Goal: Information Seeking & Learning: Learn about a topic

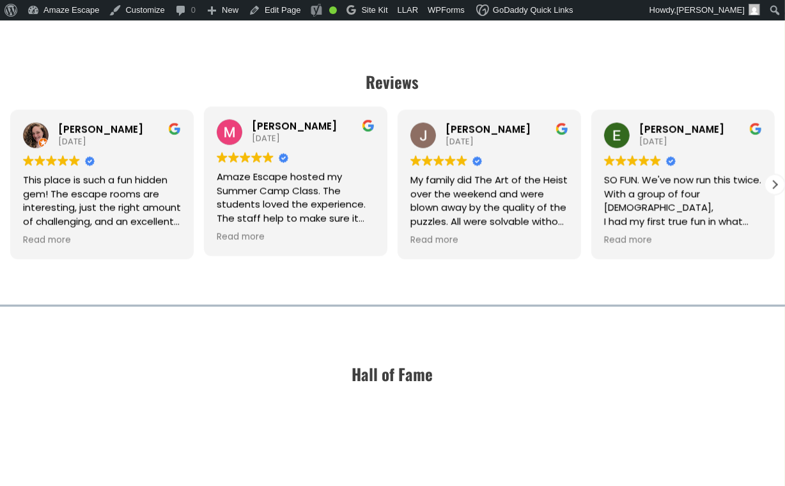
scroll to position [1664, 0]
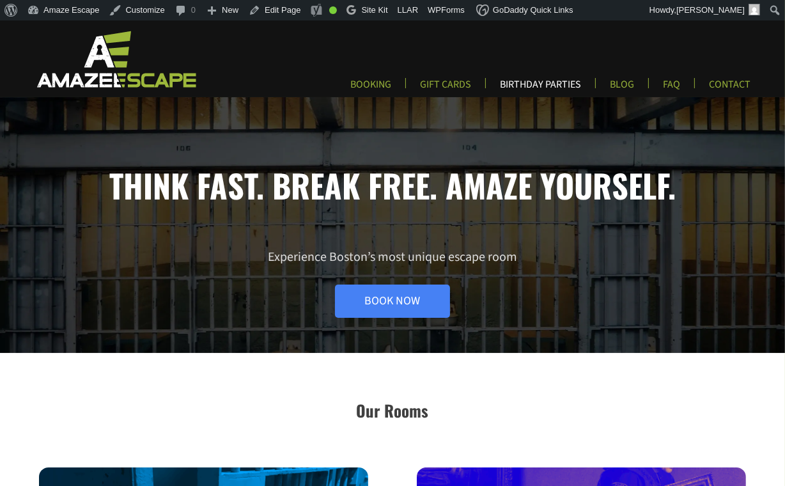
click at [547, 83] on link "BIRTHDAY PARTIES" at bounding box center [541, 88] width 102 height 21
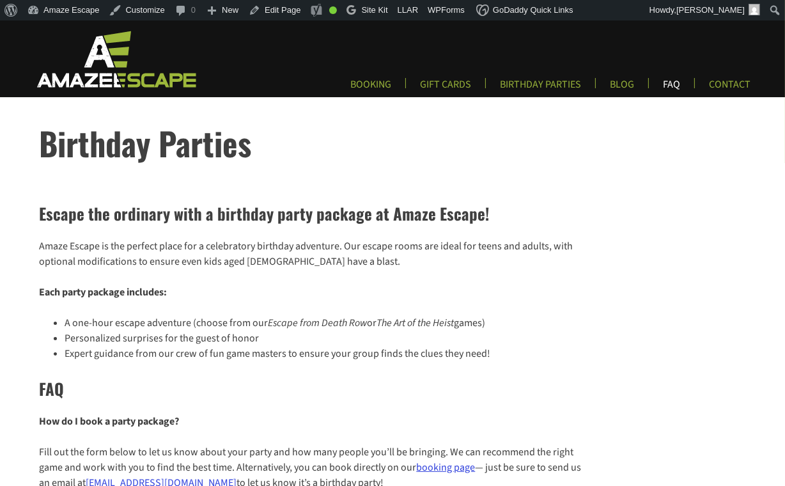
click at [676, 86] on link "FAQ" at bounding box center [672, 88] width 38 height 21
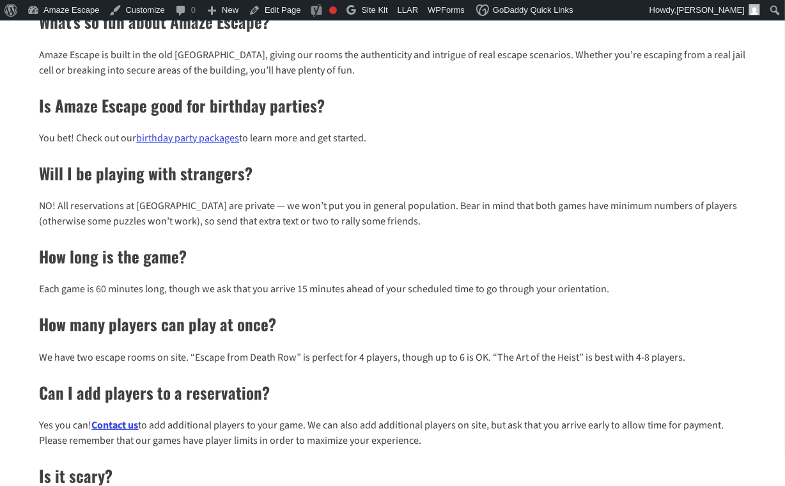
scroll to position [377, 0]
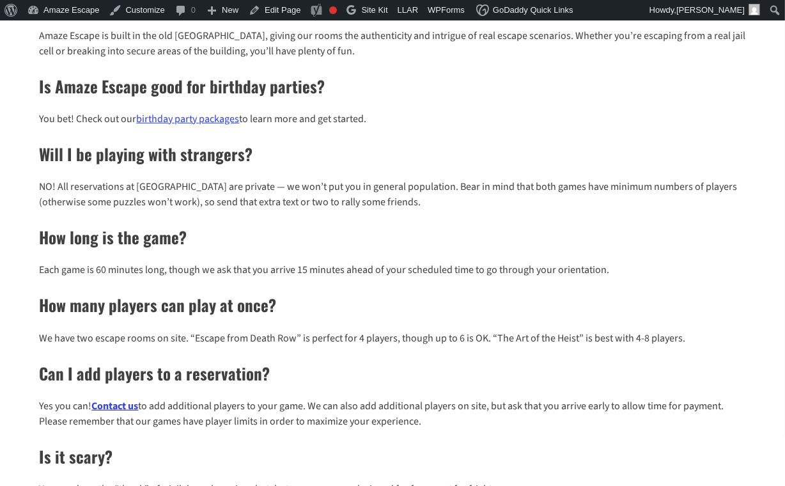
click at [211, 119] on link "birthday party packages" at bounding box center [187, 119] width 103 height 14
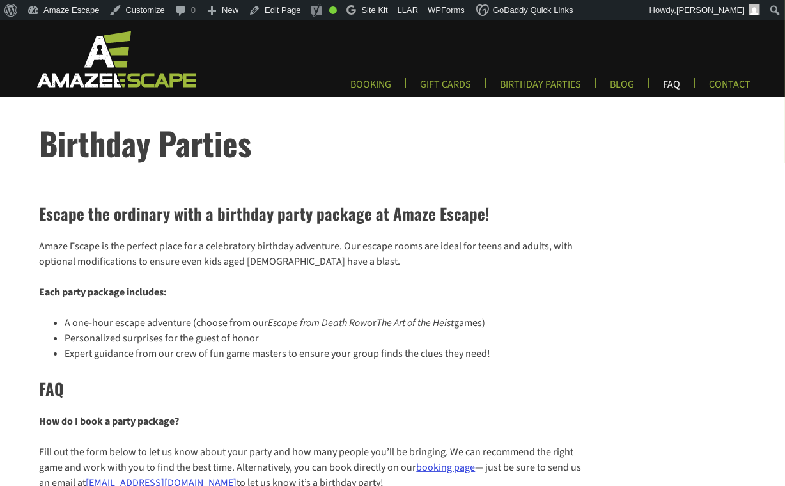
click at [669, 83] on link "FAQ" at bounding box center [672, 88] width 38 height 21
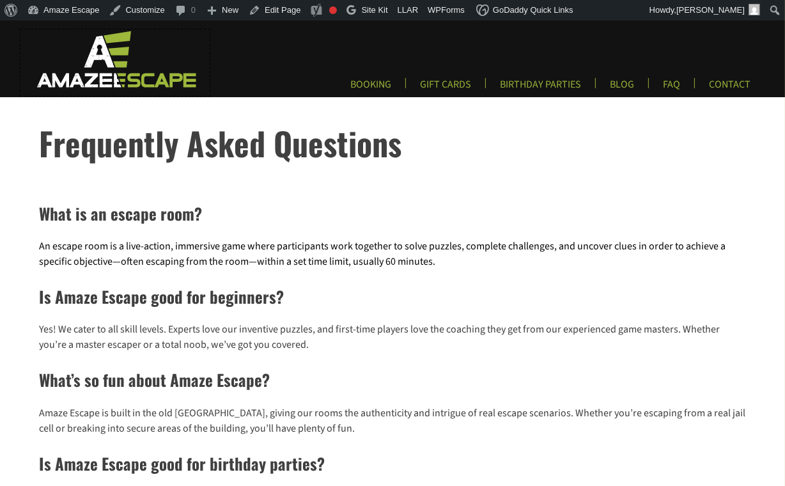
drag, startPoint x: 109, startPoint y: 72, endPoint x: 113, endPoint y: 133, distance: 60.8
click at [109, 72] on img at bounding box center [114, 58] width 189 height 59
